Goal: Transaction & Acquisition: Download file/media

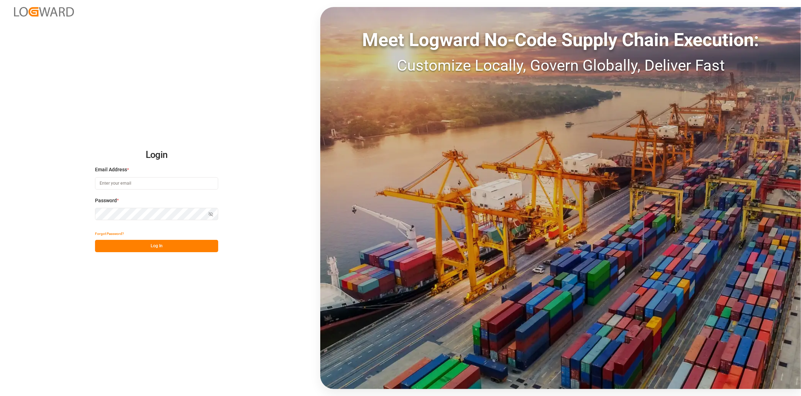
type input "[PERSON_NAME][EMAIL_ADDRESS][DOMAIN_NAME]"
click at [144, 248] on button "Log In" at bounding box center [156, 246] width 123 height 12
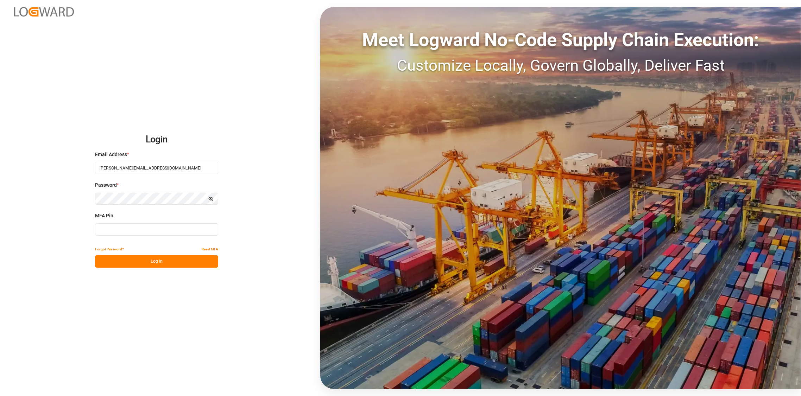
click at [151, 231] on input at bounding box center [156, 229] width 123 height 12
type input "283460"
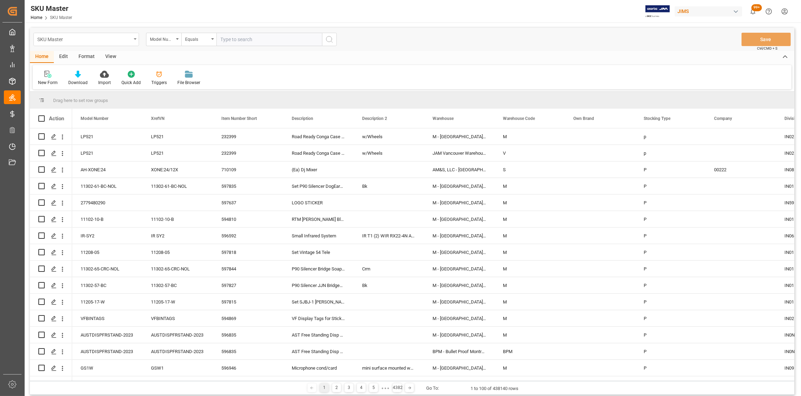
click at [134, 38] on icon "open menu" at bounding box center [135, 38] width 3 height 1
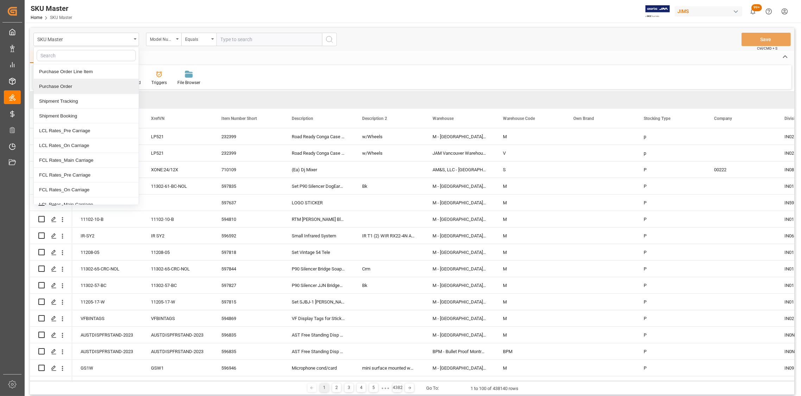
click at [65, 84] on div "Purchase Order" at bounding box center [86, 86] width 105 height 15
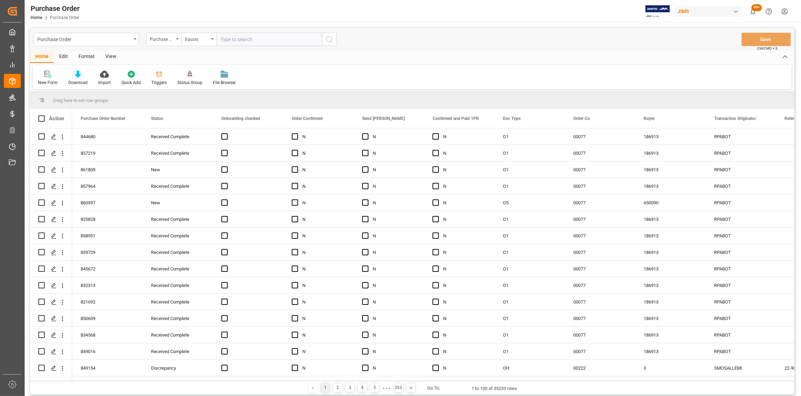
click at [75, 76] on icon at bounding box center [78, 74] width 6 height 7
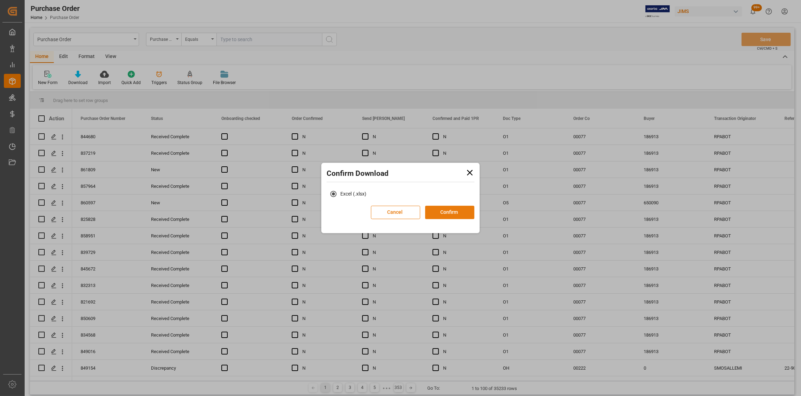
click at [446, 214] on button "Confirm" at bounding box center [449, 212] width 49 height 13
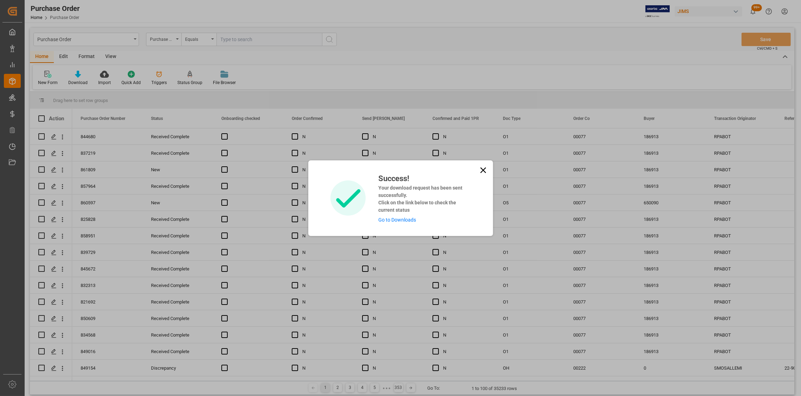
click at [385, 221] on link "Go to Downloads" at bounding box center [397, 220] width 38 height 6
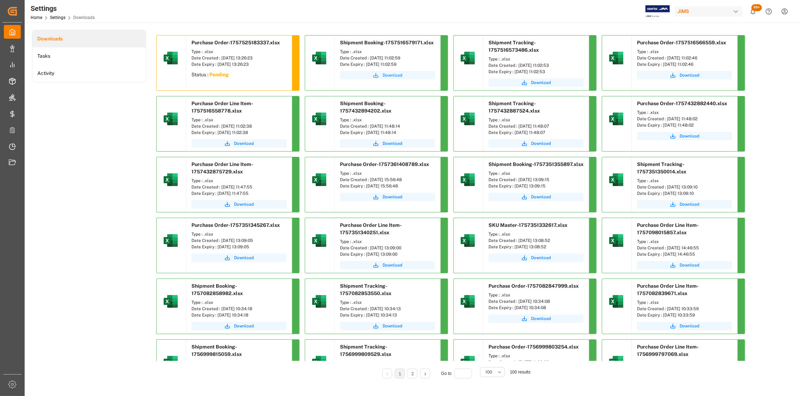
click at [397, 75] on span "Download" at bounding box center [392, 75] width 20 height 6
click at [540, 82] on span "Download" at bounding box center [541, 83] width 20 height 6
click at [686, 75] on span "Download" at bounding box center [689, 75] width 20 height 6
click at [387, 75] on span "Download" at bounding box center [392, 75] width 20 height 6
click at [545, 82] on span "Download" at bounding box center [541, 83] width 20 height 6
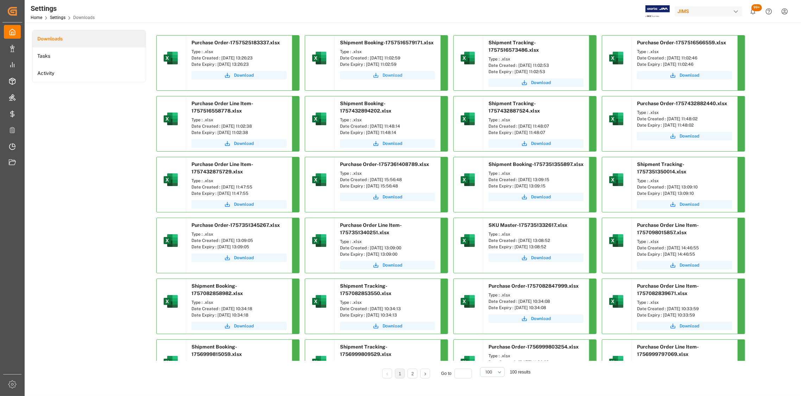
click at [389, 75] on span "Download" at bounding box center [392, 75] width 20 height 6
click at [247, 75] on span "Download" at bounding box center [244, 75] width 20 height 6
click at [248, 145] on span "Download" at bounding box center [244, 143] width 20 height 6
click at [536, 13] on div "Settings Home Settings Downloads JIMS 99+ Notifications Only show unread All Wa…" at bounding box center [410, 11] width 781 height 23
click at [692, 75] on span "Download" at bounding box center [689, 75] width 20 height 6
